Goal: Use online tool/utility: Utilize a website feature to perform a specific function

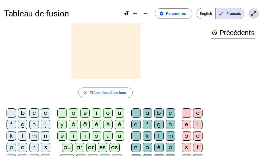
click at [254, 15] on mat-icon "open_in_full" at bounding box center [254, 13] width 6 height 6
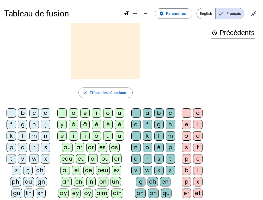
click at [12, 156] on div "t" at bounding box center [11, 158] width 9 height 9
click at [79, 156] on div "en" at bounding box center [79, 181] width 10 height 9
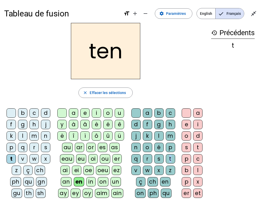
click at [170, 156] on div "t" at bounding box center [170, 158] width 9 height 9
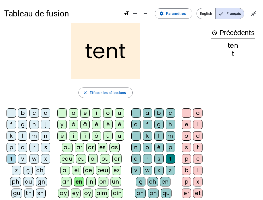
click at [186, 123] on div "e" at bounding box center [186, 124] width 9 height 9
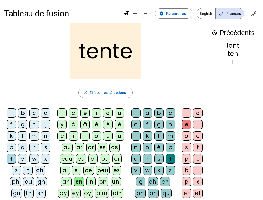
click at [23, 156] on div "v" at bounding box center [22, 158] width 9 height 9
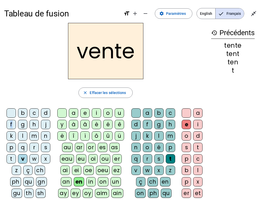
click at [12, 124] on div "f" at bounding box center [11, 124] width 9 height 9
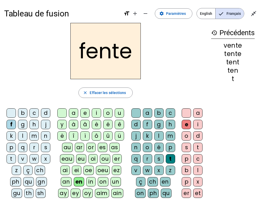
click at [21, 156] on div "v" at bounding box center [22, 158] width 9 height 9
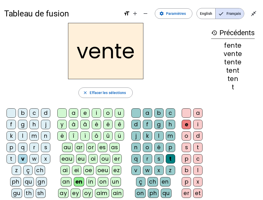
click at [68, 156] on div "ai" at bounding box center [64, 170] width 9 height 9
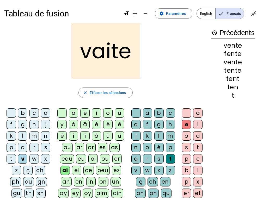
click at [104, 149] on div "es" at bounding box center [103, 147] width 10 height 9
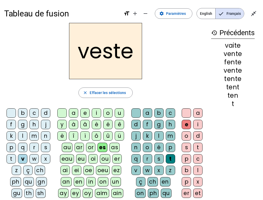
click at [115, 146] on div "as" at bounding box center [114, 147] width 10 height 9
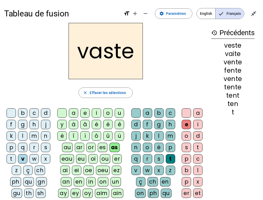
click at [259, 115] on div "Tableau de fusion format_size add remove settings Paramètres English Français c…" at bounding box center [131, 180] width 263 height 360
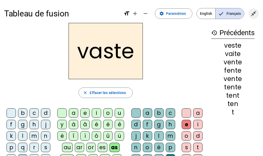
click at [253, 15] on mat-icon "close_fullscreen" at bounding box center [254, 13] width 6 height 6
drag, startPoint x: 254, startPoint y: 14, endPoint x: 254, endPoint y: 46, distance: 31.5
click at [254, 14] on mat-icon "open_in_full" at bounding box center [254, 13] width 6 height 6
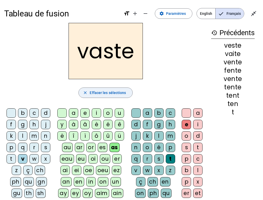
click at [97, 92] on span "Effacer les sélections" at bounding box center [108, 93] width 36 height 6
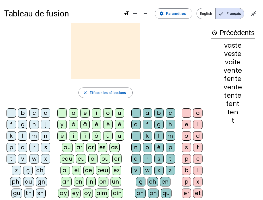
click at [24, 111] on div "b" at bounding box center [22, 112] width 9 height 9
click at [115, 146] on div "as" at bounding box center [114, 147] width 10 height 9
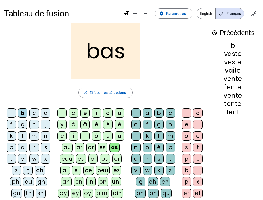
click at [159, 147] on div "é" at bounding box center [158, 147] width 9 height 9
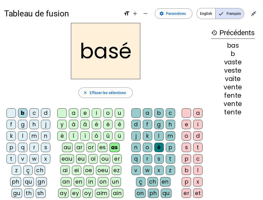
click at [188, 124] on div "e" at bounding box center [186, 124] width 9 height 9
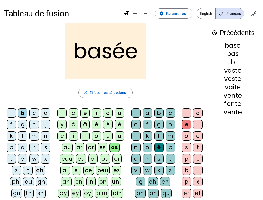
click at [157, 146] on div "é" at bounding box center [158, 147] width 9 height 9
click at [101, 91] on span "Effacer les sélections" at bounding box center [108, 93] width 36 height 6
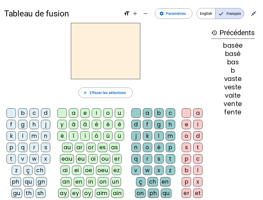
click at [27, 114] on letter-bubble "b" at bounding box center [23, 113] width 11 height 11
click at [115, 147] on div "as" at bounding box center [114, 147] width 10 height 9
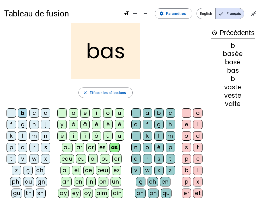
click at [187, 124] on div "e" at bounding box center [186, 124] width 9 height 9
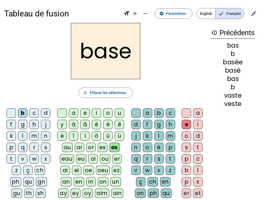
click at [25, 156] on div "v" at bounding box center [22, 158] width 9 height 9
